Goal: Transaction & Acquisition: Purchase product/service

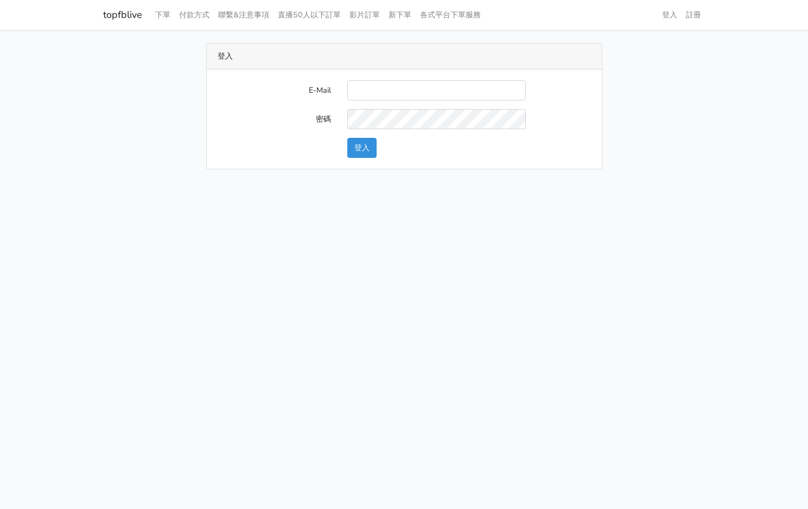
type input "[EMAIL_ADDRESS][PERSON_NAME][DOMAIN_NAME]"
click at [367, 145] on button "登入" at bounding box center [361, 148] width 29 height 20
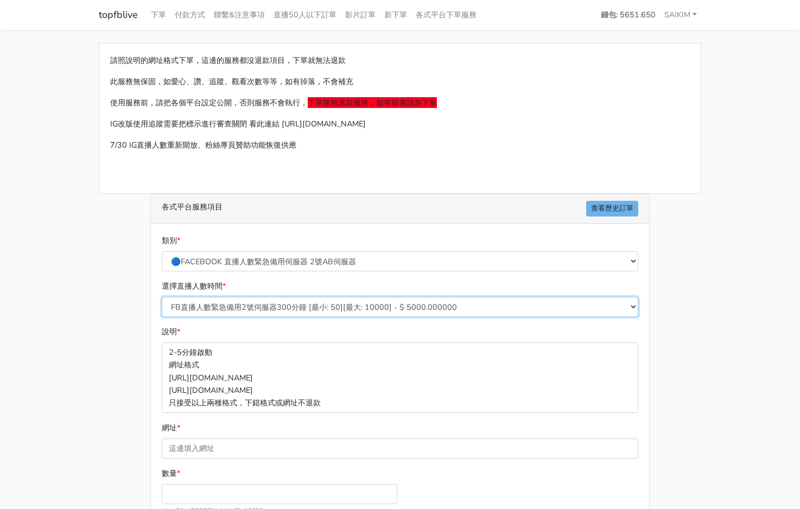
click at [244, 315] on select "FB直播人數緊急備用2號伺服器300分鐘 [最小: 50][最大: 10000] - $ 5000.000000 FB直播人數緊急備用2號伺服器60分鐘 [最…" at bounding box center [400, 307] width 476 height 20
select select "577"
click at [162, 297] on select "FB直播人數緊急備用2號伺服器300分鐘 [最小: 50][最大: 10000] - $ 5000.000000 FB直播人數緊急備用2號伺服器60分鐘 [最…" at bounding box center [400, 307] width 476 height 20
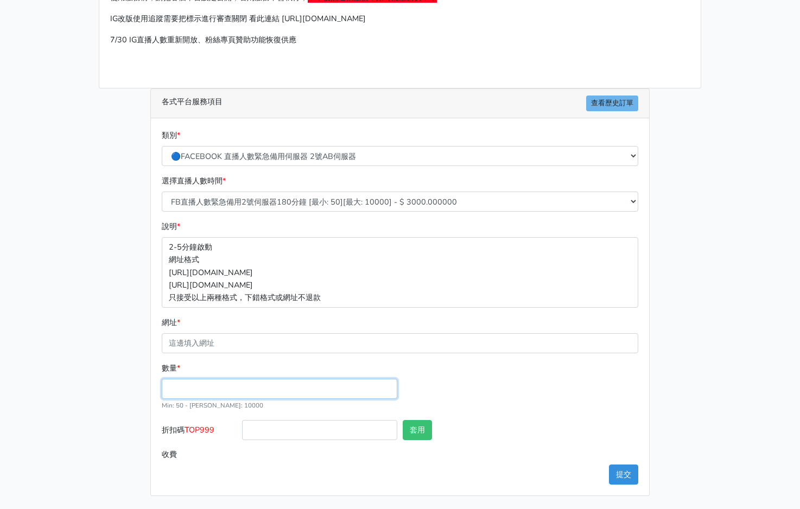
drag, startPoint x: 197, startPoint y: 386, endPoint x: 182, endPoint y: 383, distance: 15.5
click at [197, 386] on input "數量 *" at bounding box center [279, 389] width 235 height 20
type input "300"
type input "900.000"
click at [211, 432] on span "TOP999" at bounding box center [199, 429] width 30 height 11
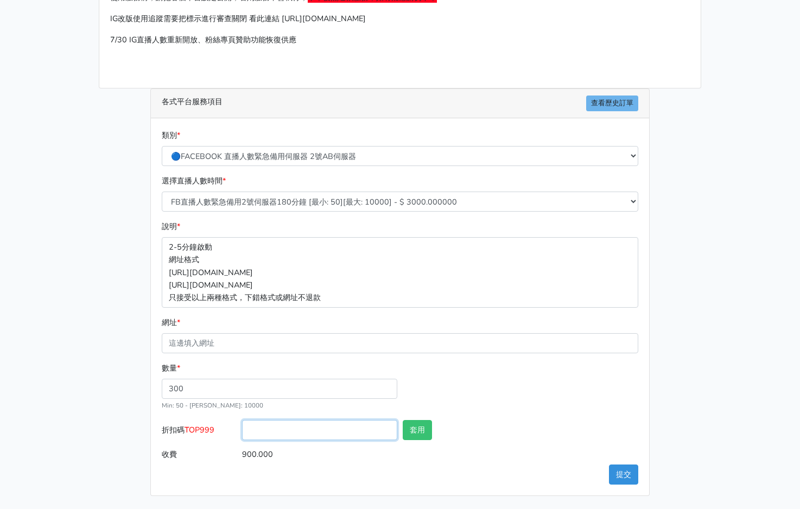
click at [242, 432] on input "折扣碼 TOP999" at bounding box center [319, 430] width 155 height 20
click at [211, 432] on span "TOP999" at bounding box center [199, 429] width 30 height 11
click at [242, 432] on input "折扣碼 TOP999" at bounding box center [319, 430] width 155 height 20
copy span "TOP999"
click at [278, 418] on div "數量 * 300 Min: 50 - Max: 10000" at bounding box center [400, 391] width 482 height 58
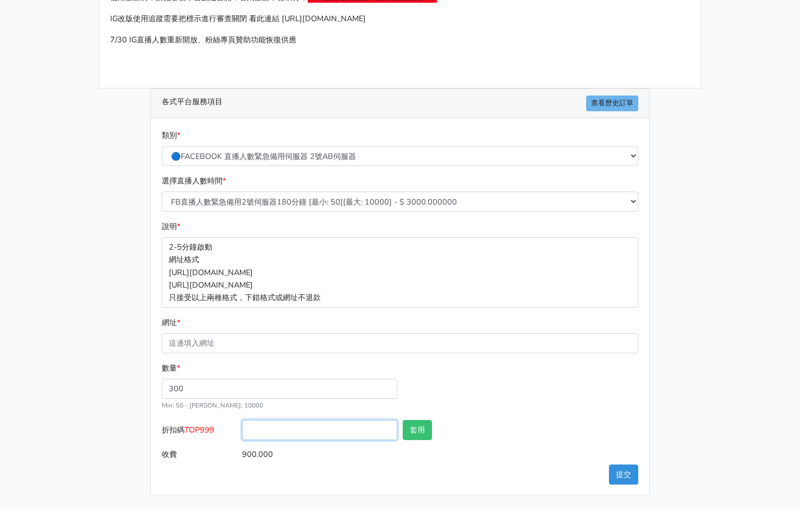
click at [272, 424] on input "折扣碼 TOP999" at bounding box center [319, 430] width 155 height 20
paste input "TOP999"
type input "TOP456"
click at [406, 430] on button "套用" at bounding box center [417, 430] width 29 height 20
type input "套用成功"
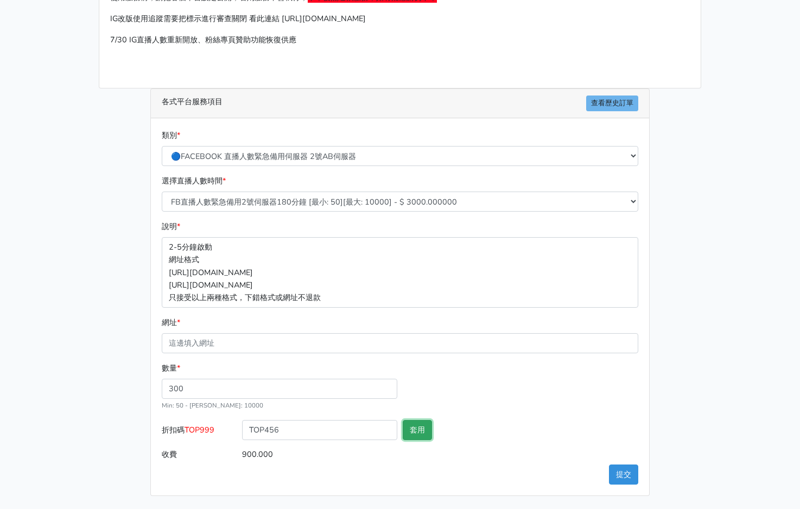
type input "864.000"
click at [417, 434] on button "套用" at bounding box center [417, 430] width 29 height 20
click at [321, 201] on select "FB直播人數緊急備用2號伺服器300分鐘 [最小: 50][最大: 10000] - $ 5000.000000 FB直播人數緊急備用2號伺服器60分鐘 [最…" at bounding box center [400, 202] width 476 height 20
select select "578"
click at [162, 192] on select "FB直播人數緊急備用2號伺服器300分鐘 [最小: 50][最大: 10000] - $ 5000.000000 FB直播人數緊急備用2號伺服器60分鐘 [最…" at bounding box center [400, 202] width 476 height 20
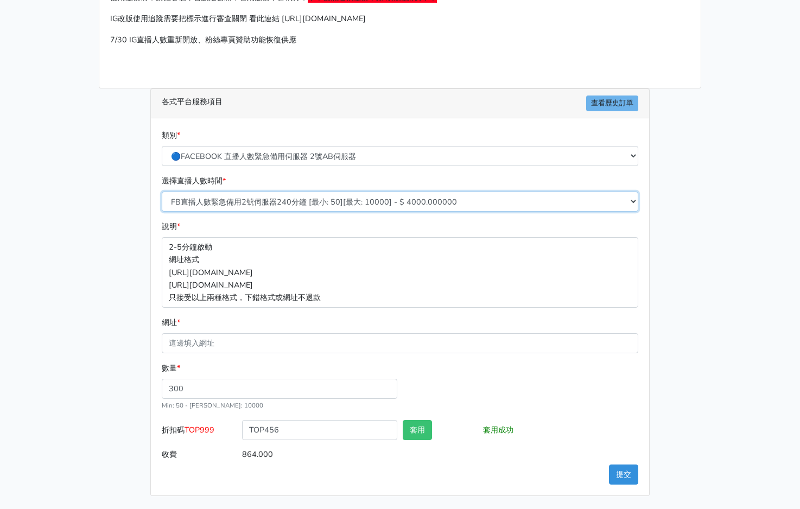
type input "1152.000"
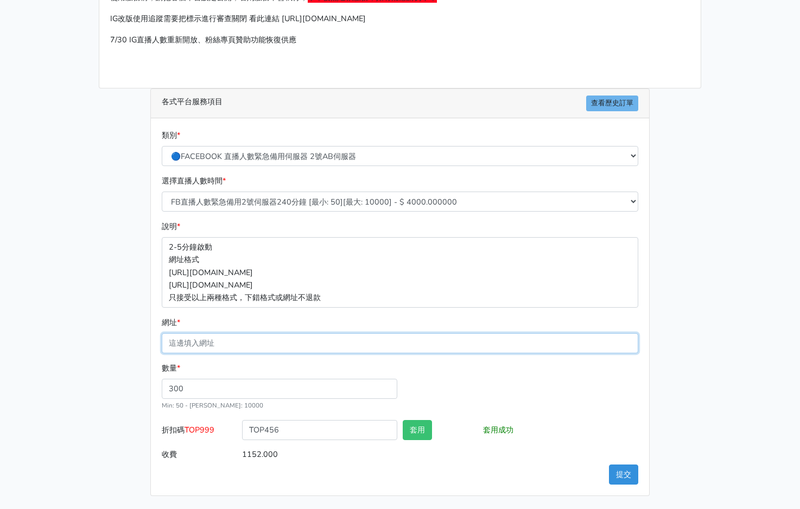
click at [249, 338] on input "網址 *" at bounding box center [400, 343] width 476 height 20
paste input "https://www.facebook.com/100064724107632/videos/2260081854474289"
type input "https://www.facebook.com/100064724107632/videos/2260081854474289"
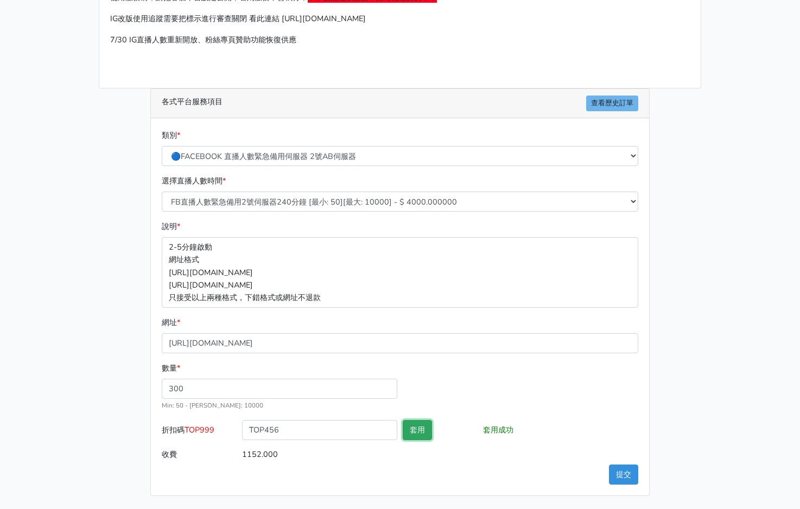
click at [423, 427] on button "套用" at bounding box center [417, 430] width 29 height 20
click at [624, 472] on button "提交" at bounding box center [623, 474] width 29 height 20
